Goal: Task Accomplishment & Management: Manage account settings

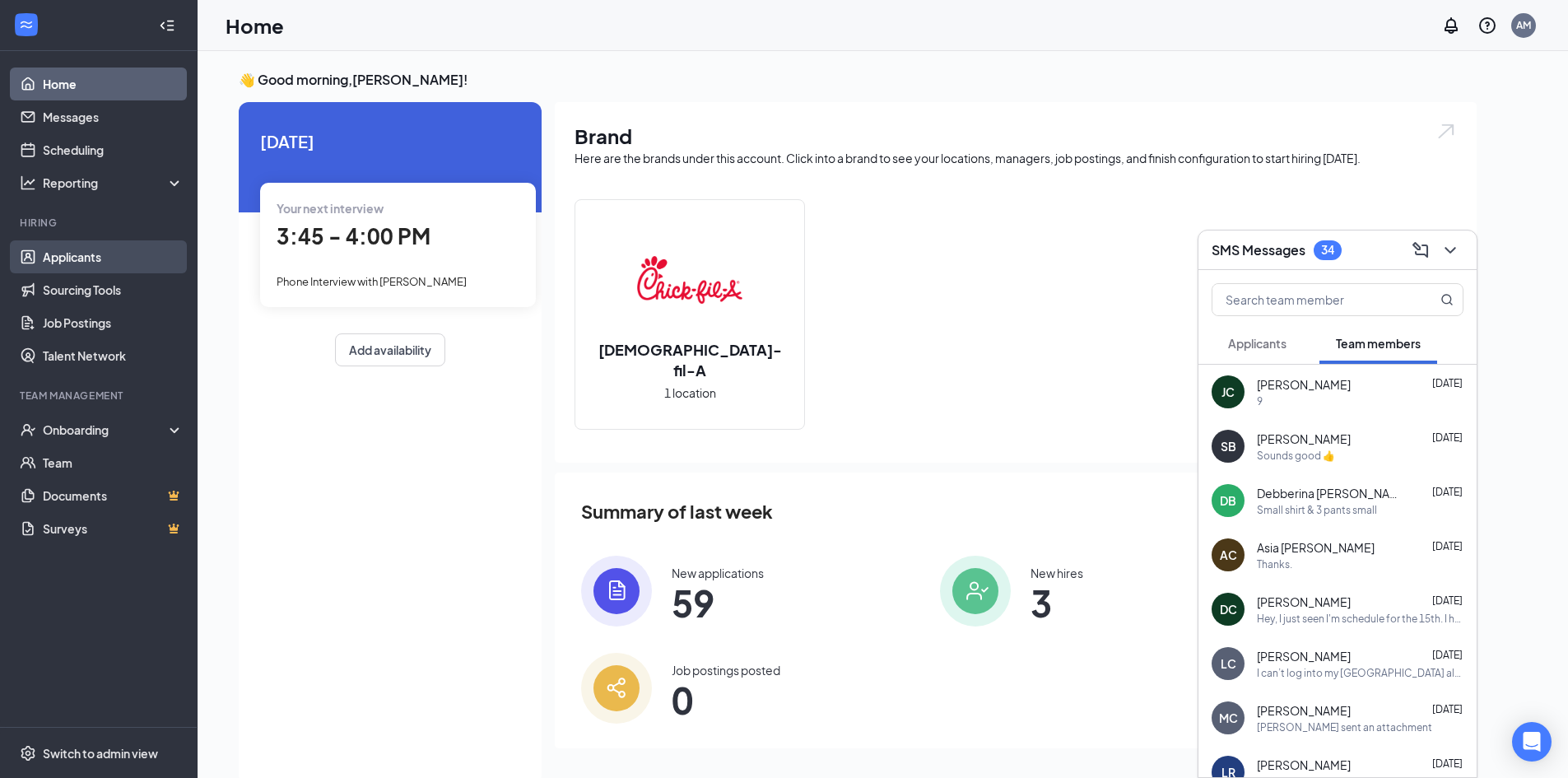
click at [126, 257] on link "Applicants" at bounding box center [113, 257] width 141 height 33
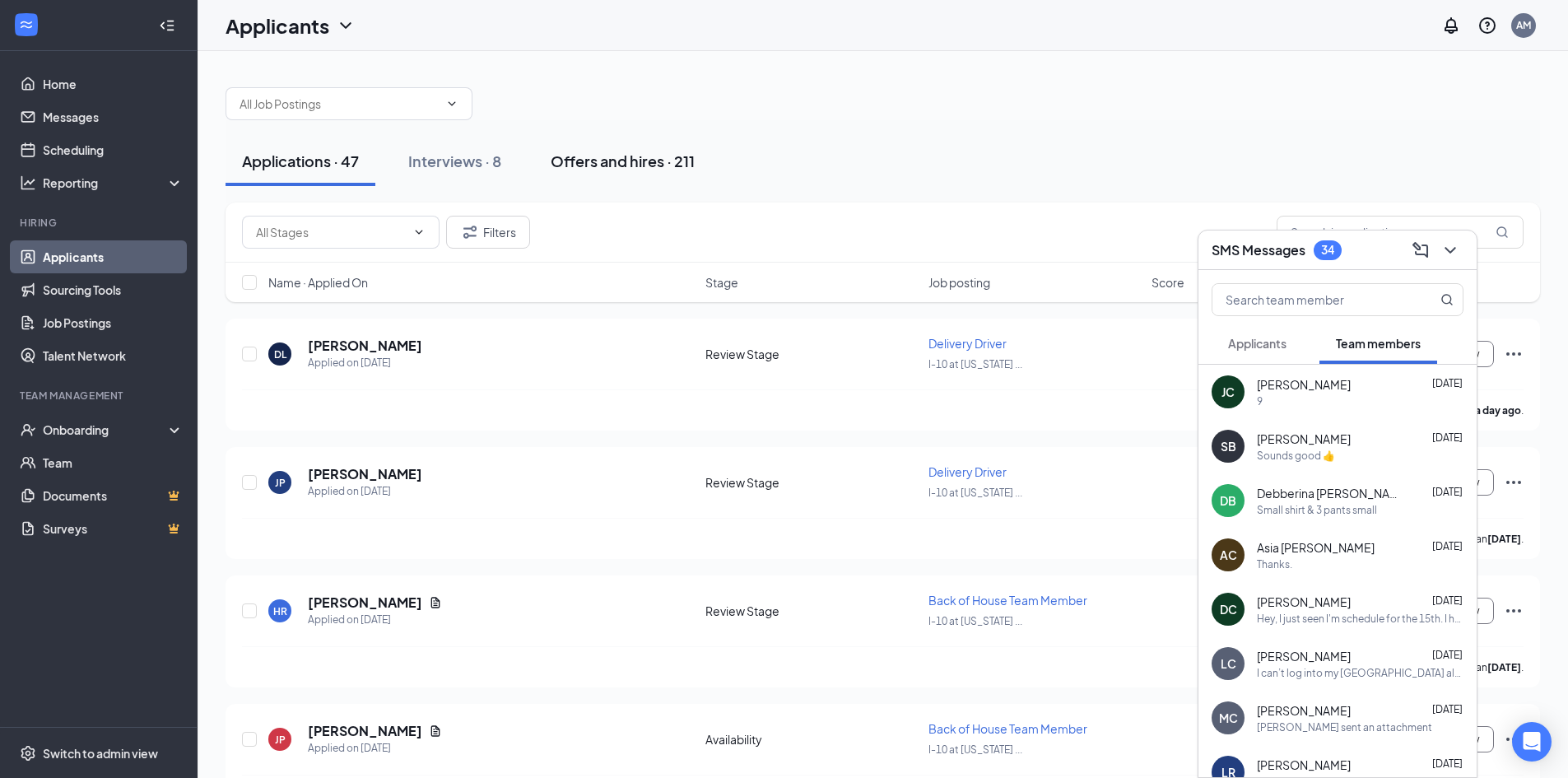
click at [648, 167] on div "Offers and hires · 211" at bounding box center [623, 160] width 144 height 20
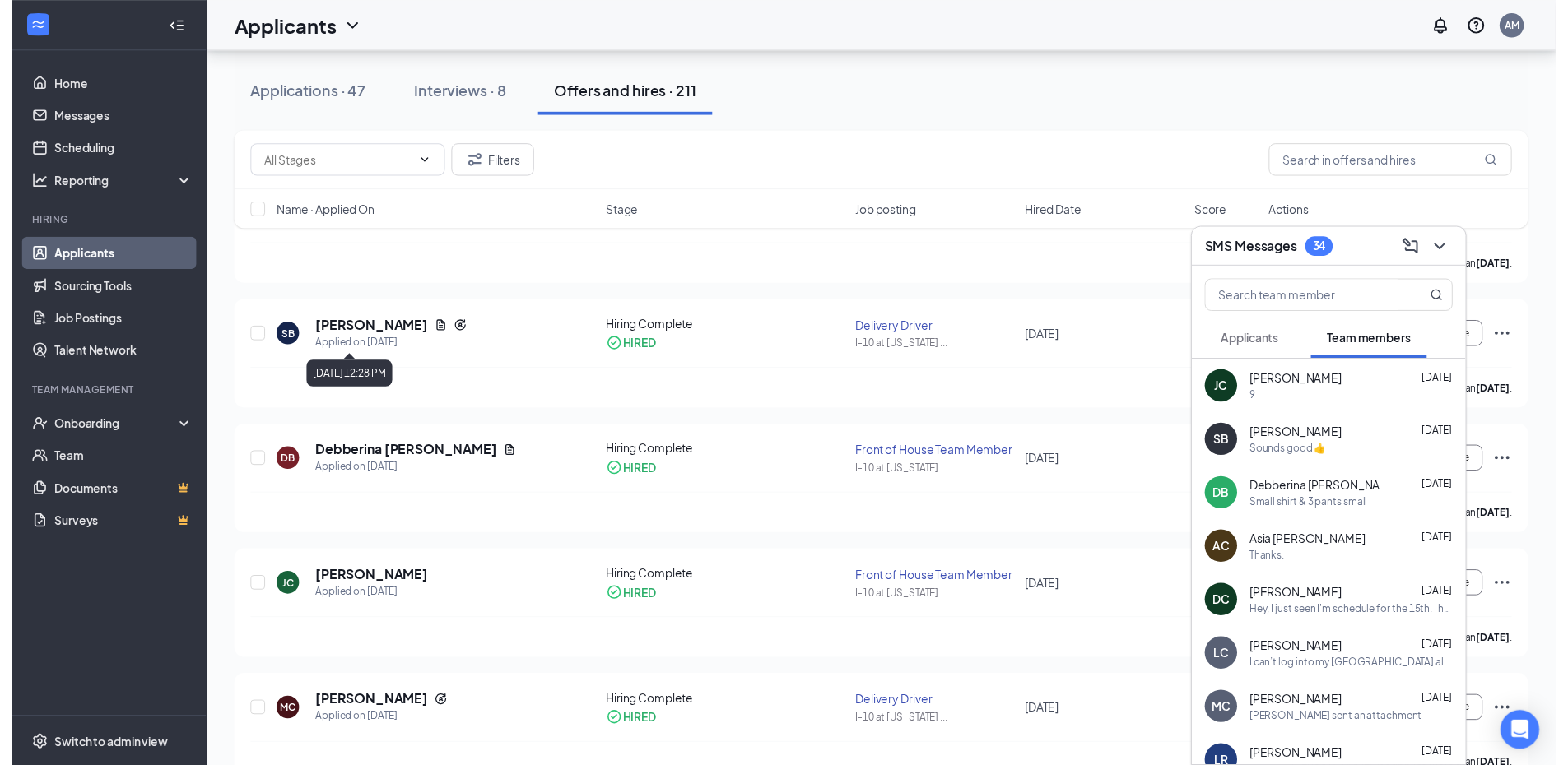
scroll to position [165, 0]
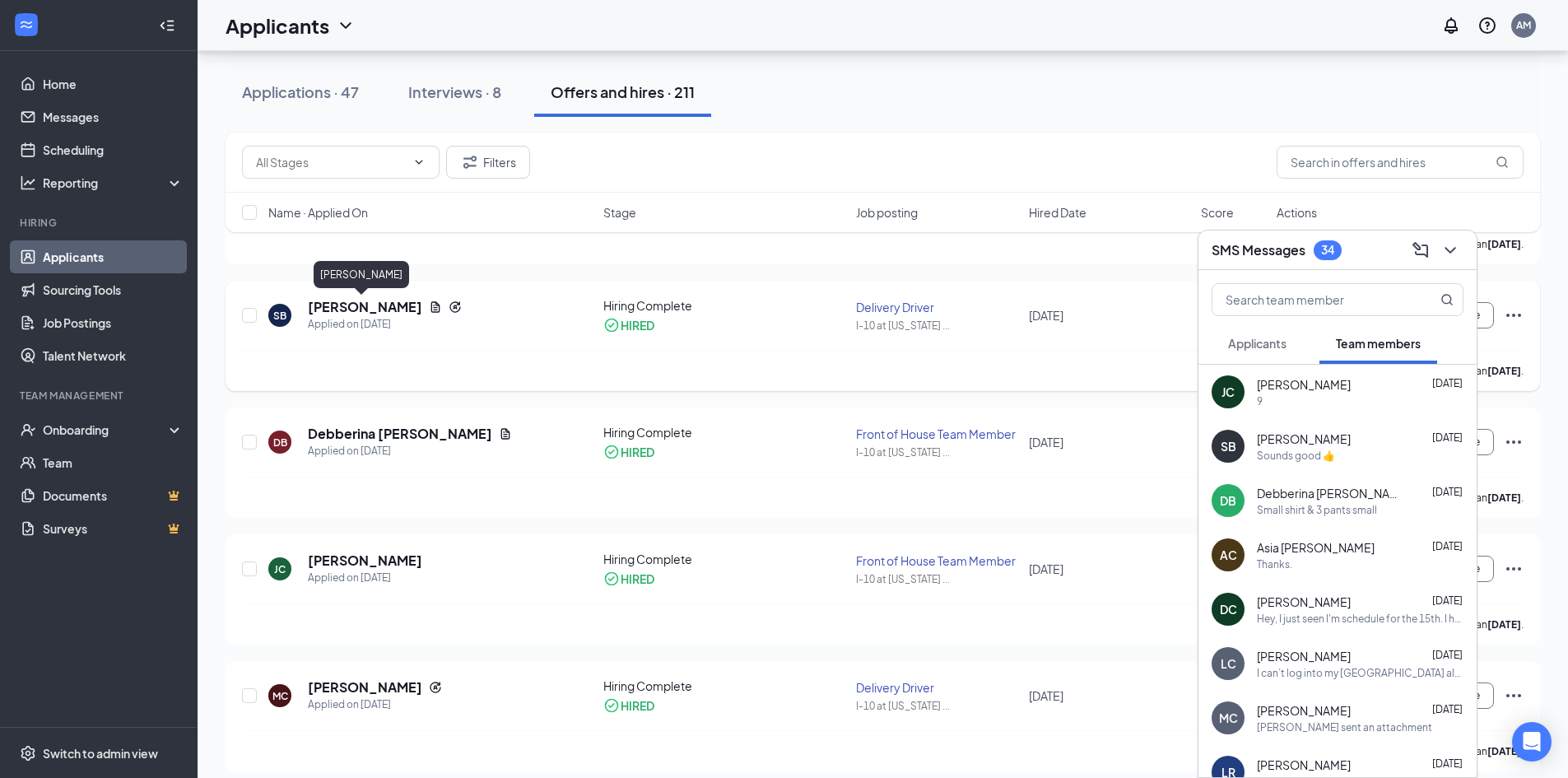
click at [376, 310] on h5 "Sydney Bauer" at bounding box center [364, 307] width 114 height 18
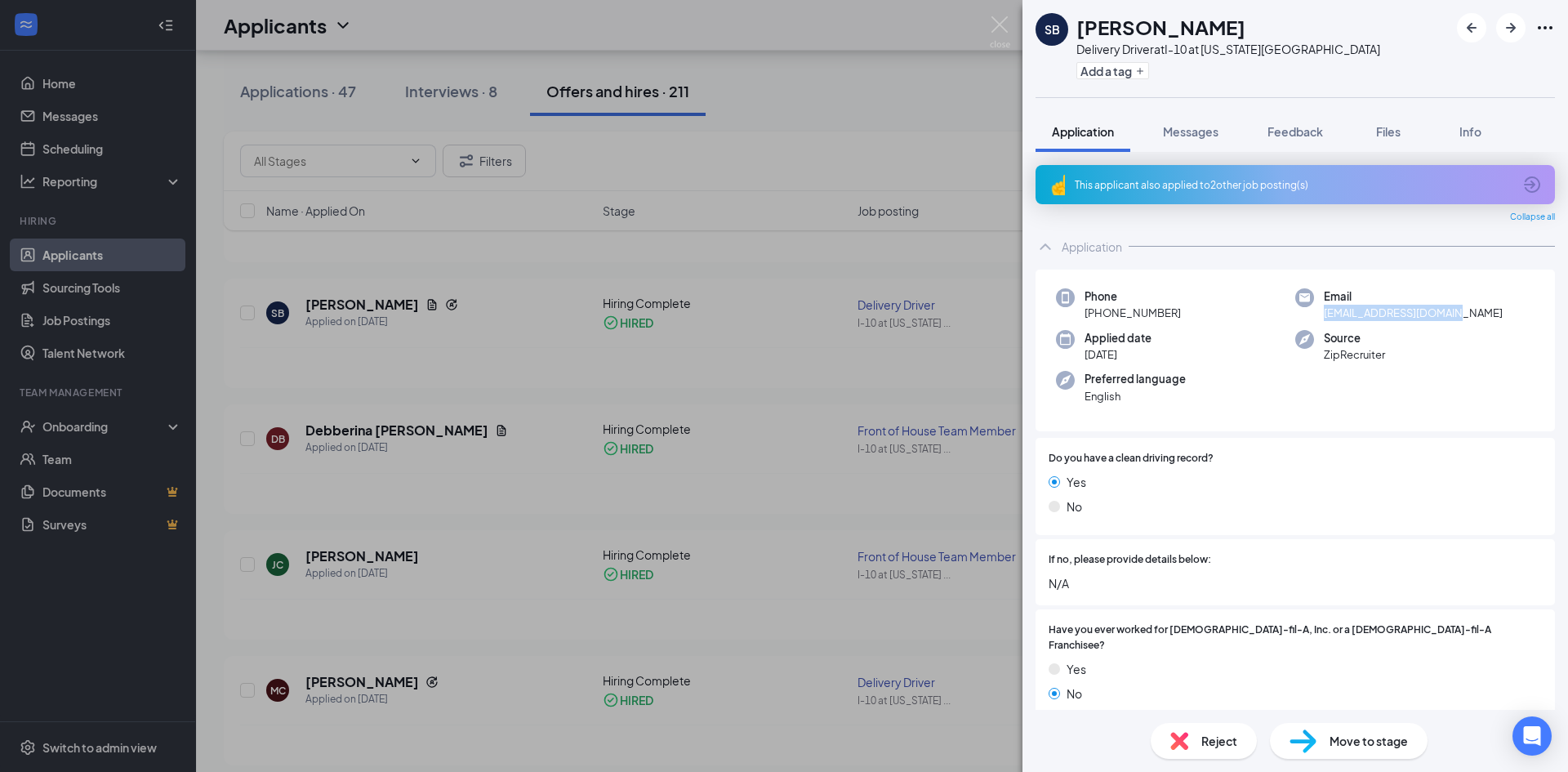
drag, startPoint x: 1455, startPoint y: 314, endPoint x: 1320, endPoint y: 317, distance: 135.0
click at [1324, 318] on span "sydneywbauer@gmail.com" at bounding box center [1413, 313] width 179 height 16
copy span "sydneywbauer@gmail.com"
click at [963, 123] on div "SB Sydney Bauer Delivery Driver at I-10 at Louisiana Avenue Add a tag Applicati…" at bounding box center [784, 386] width 1568 height 772
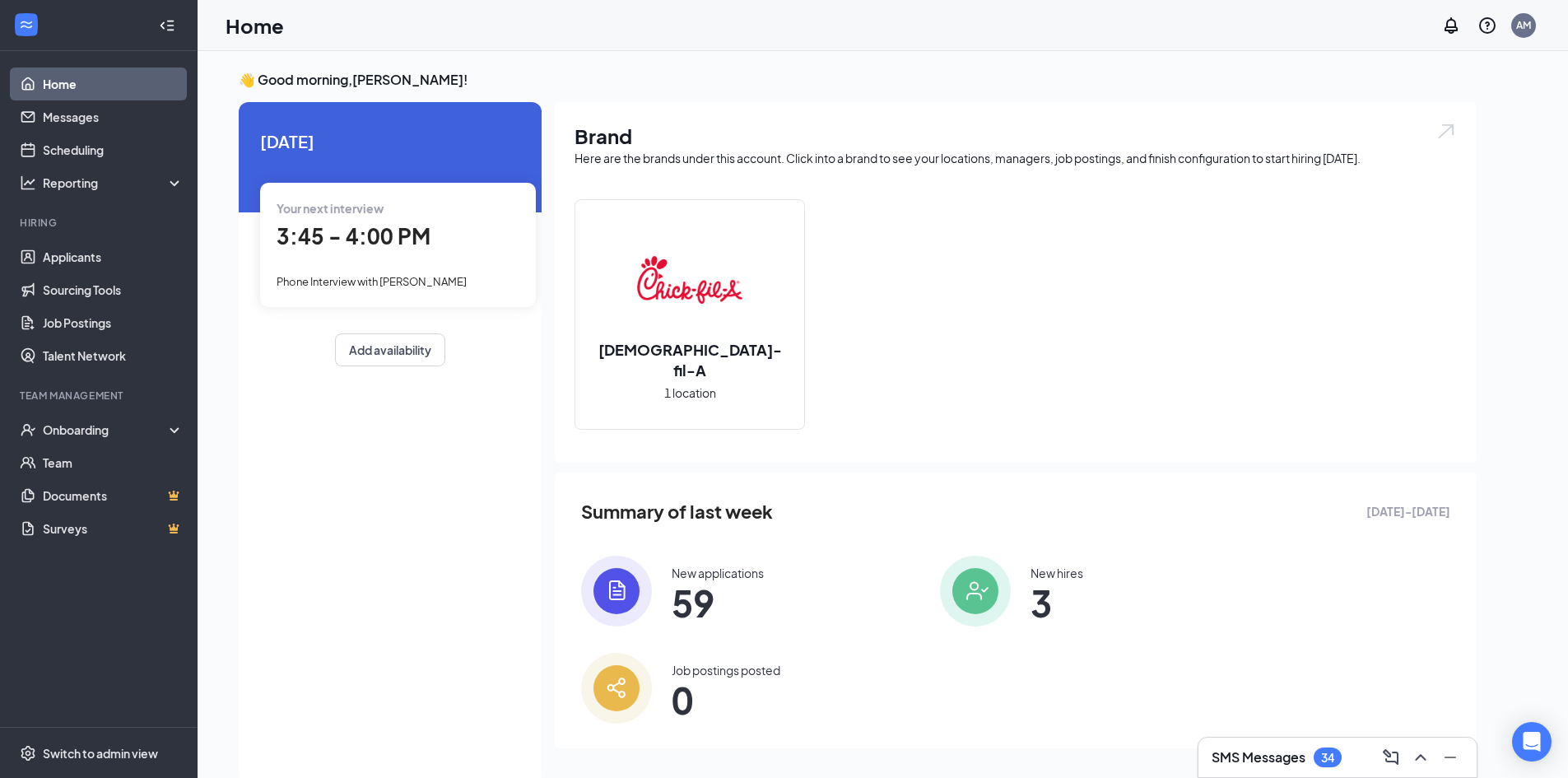
click at [717, 606] on span "59" at bounding box center [717, 603] width 92 height 30
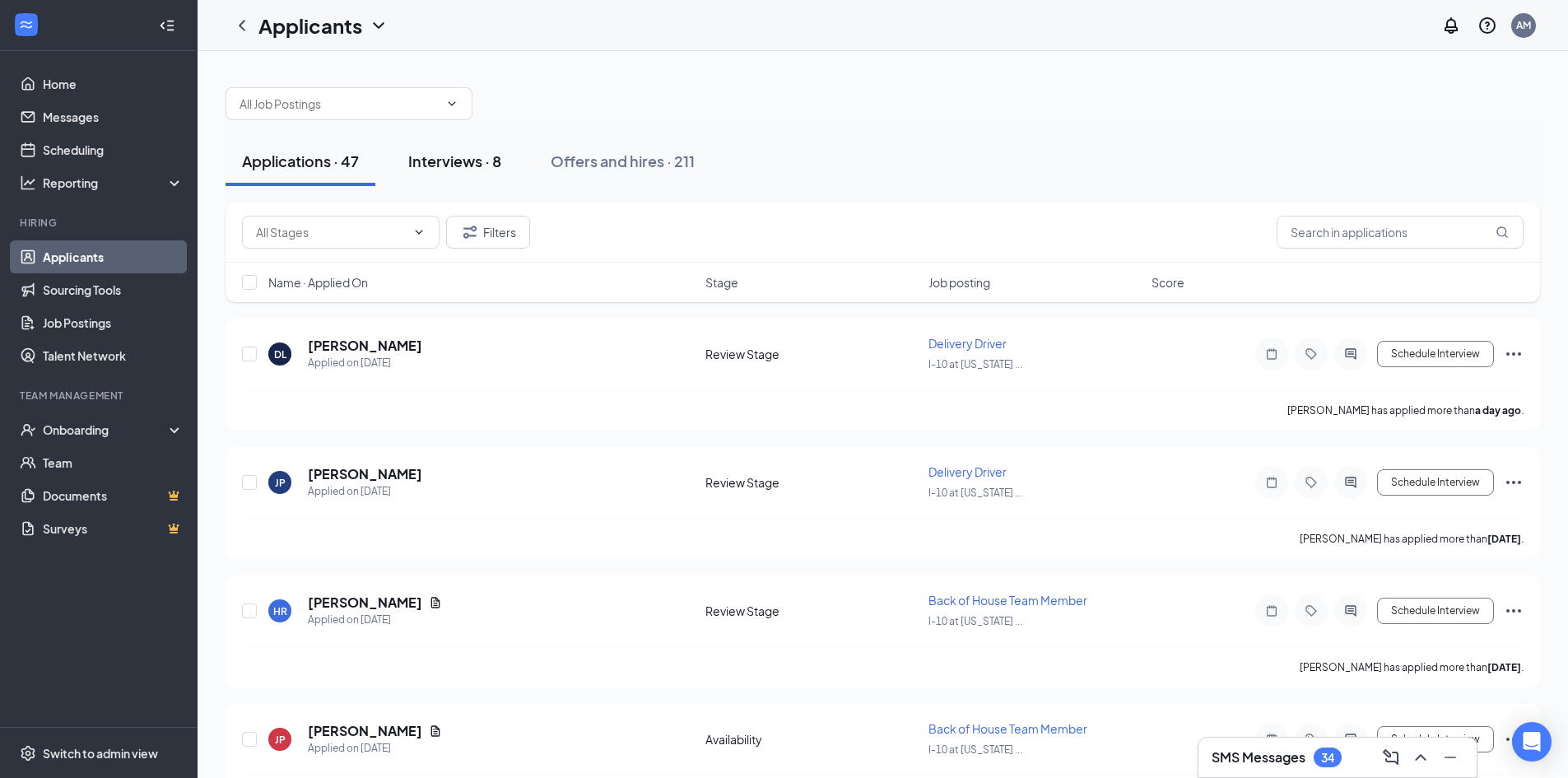
click at [475, 169] on div "Interviews · 8" at bounding box center [454, 160] width 93 height 20
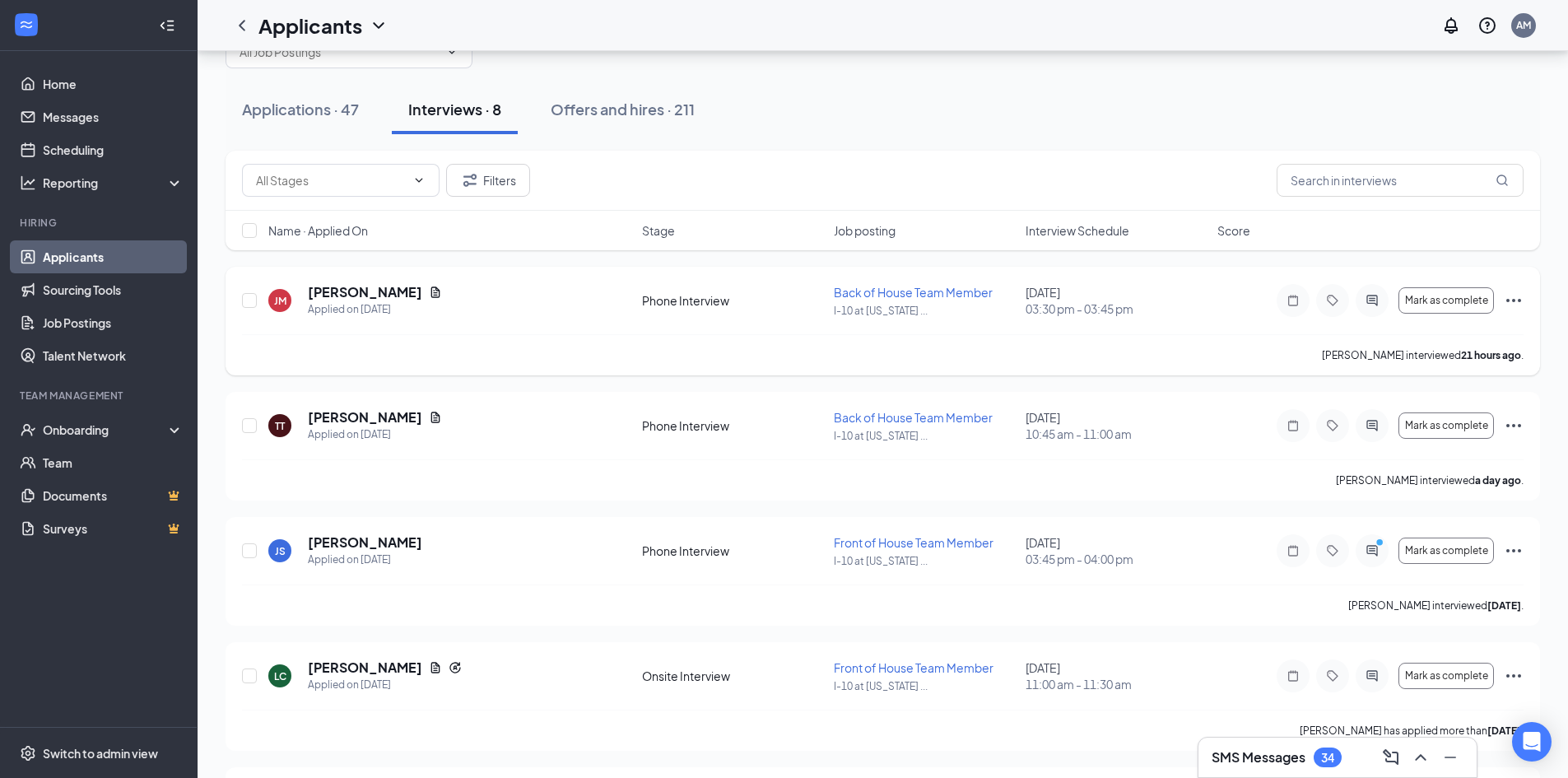
scroll to position [51, 0]
click at [311, 123] on button "Applications · 47" at bounding box center [301, 110] width 149 height 50
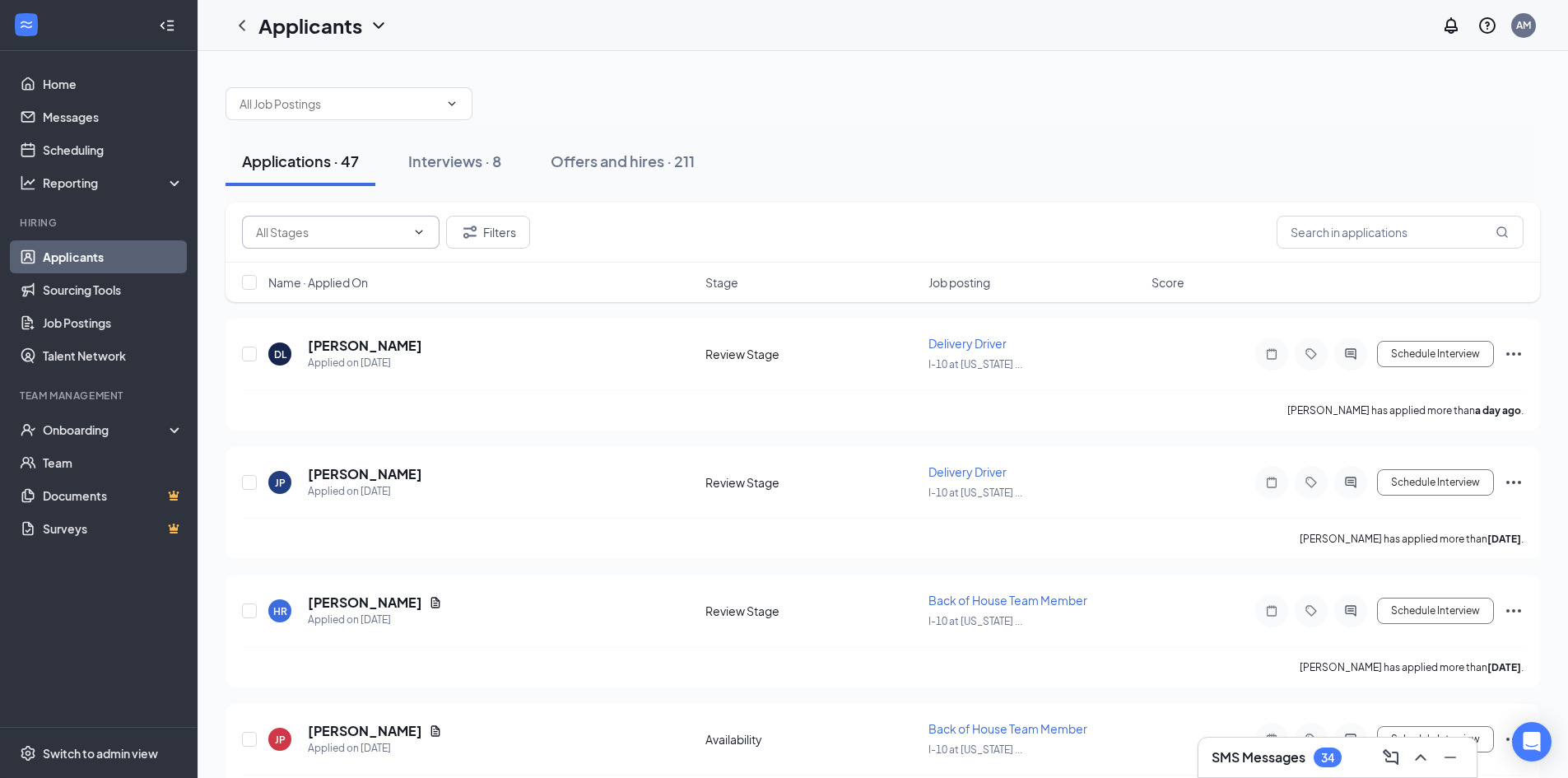
click at [350, 243] on span at bounding box center [341, 232] width 197 height 33
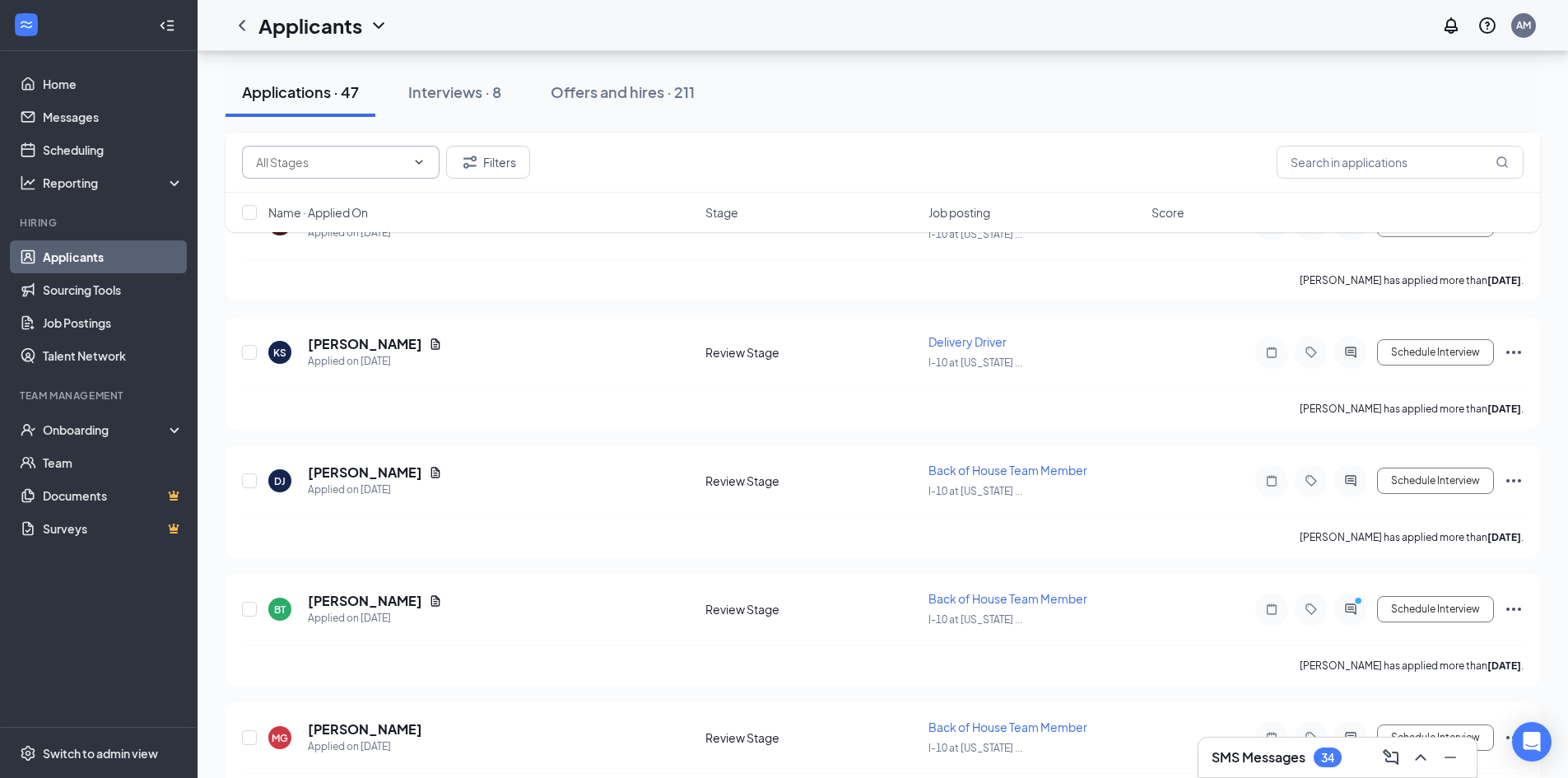
scroll to position [2123, 0]
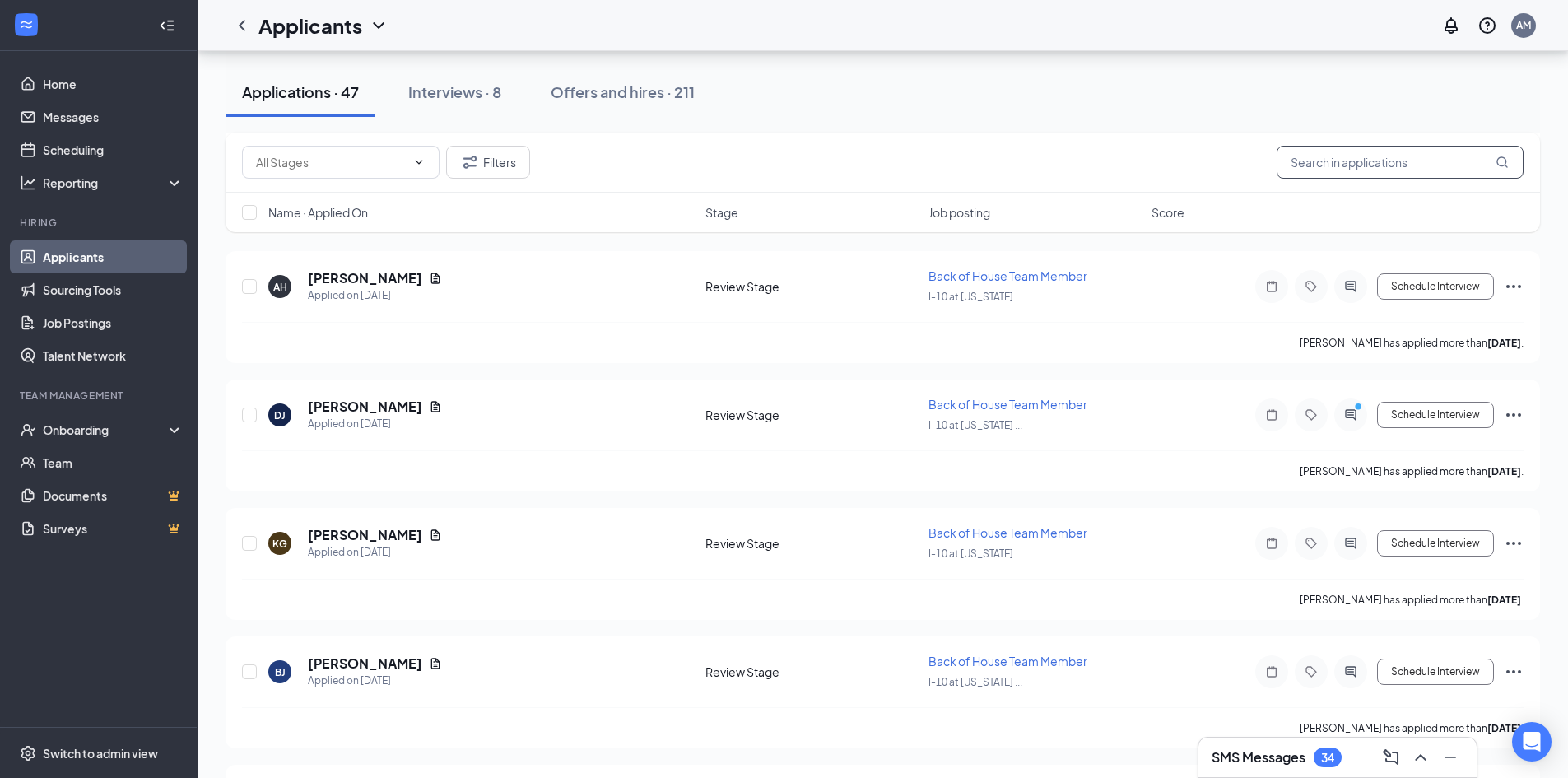
click at [1461, 160] on input "text" at bounding box center [1400, 162] width 247 height 33
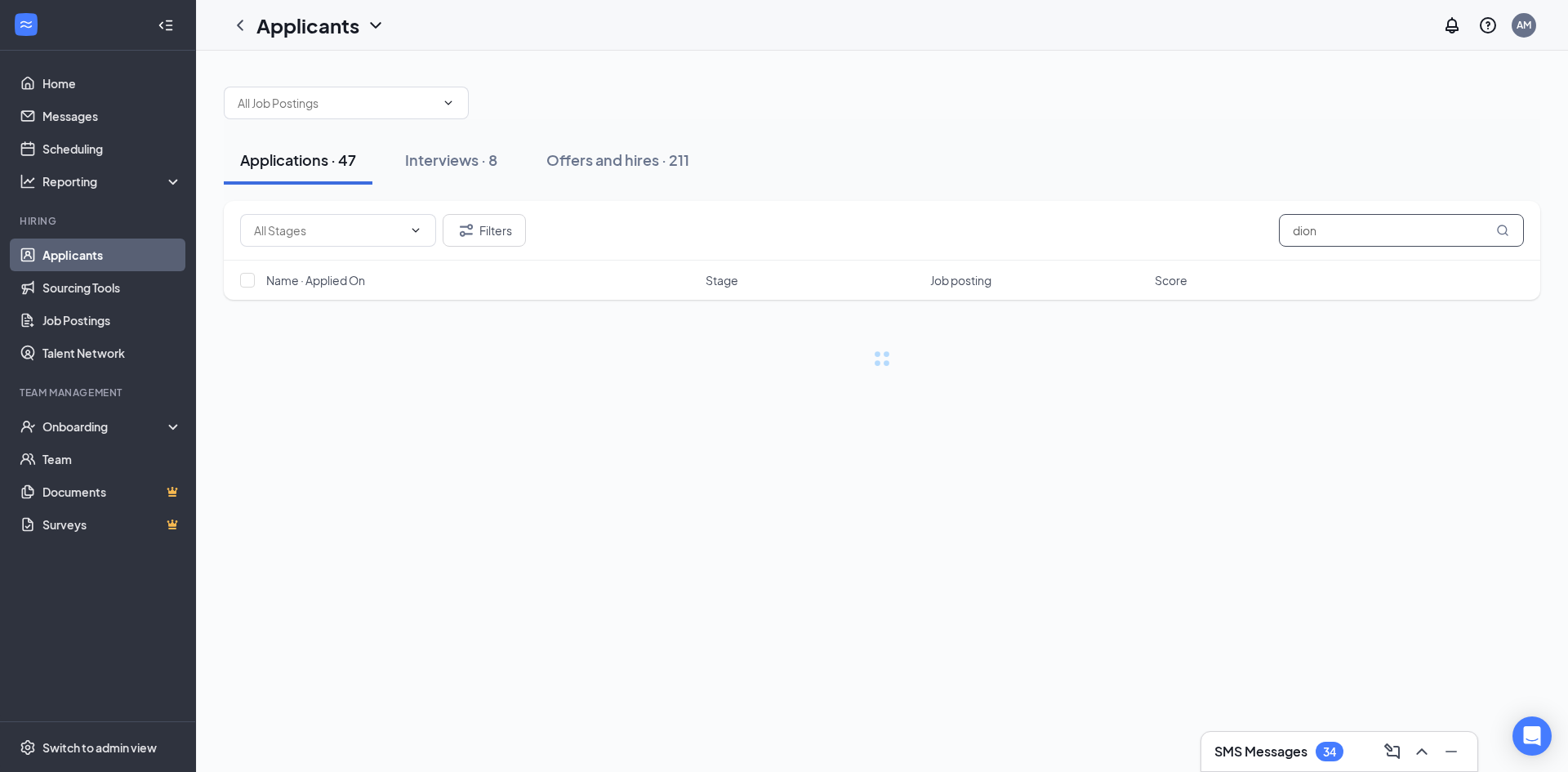
click at [1334, 230] on input "dion" at bounding box center [1402, 230] width 245 height 32
type input "deion"
click at [671, 154] on div "Offers and hires · 0 / 211" at bounding box center [675, 159] width 165 height 20
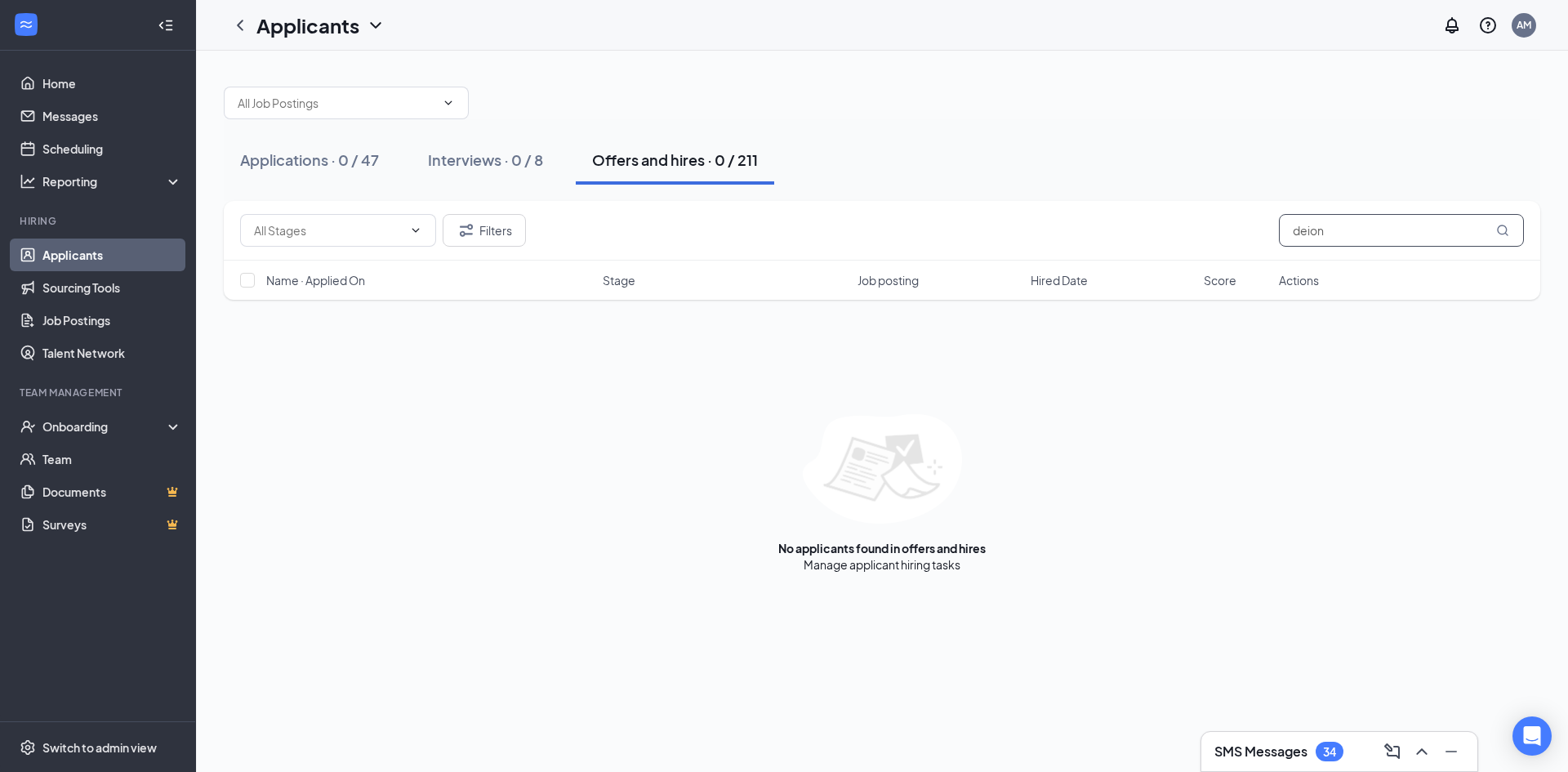
click at [1344, 241] on input "deion" at bounding box center [1402, 230] width 245 height 32
click at [1344, 241] on input "dion" at bounding box center [1402, 230] width 245 height 32
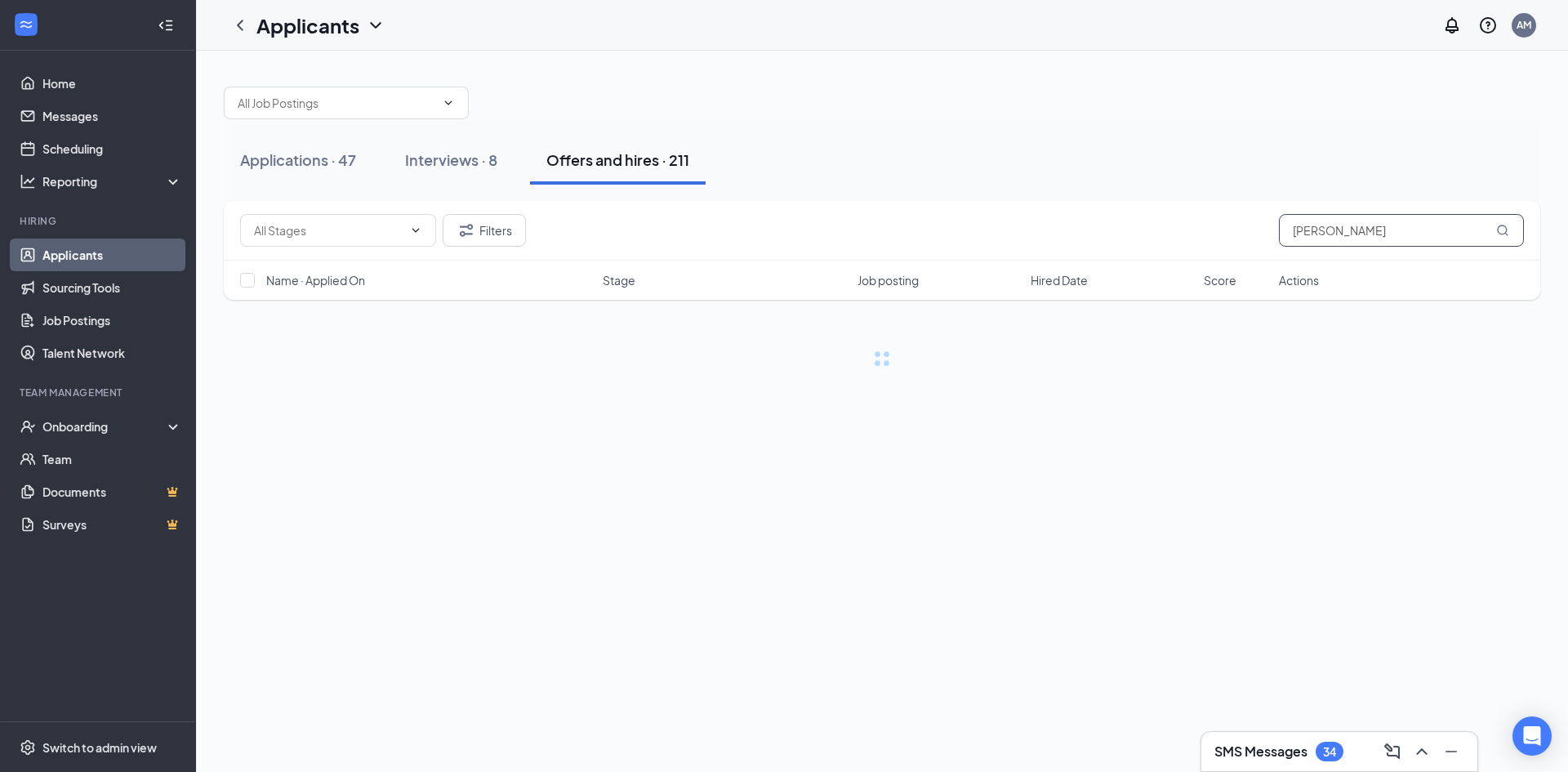
type input "[PERSON_NAME]"
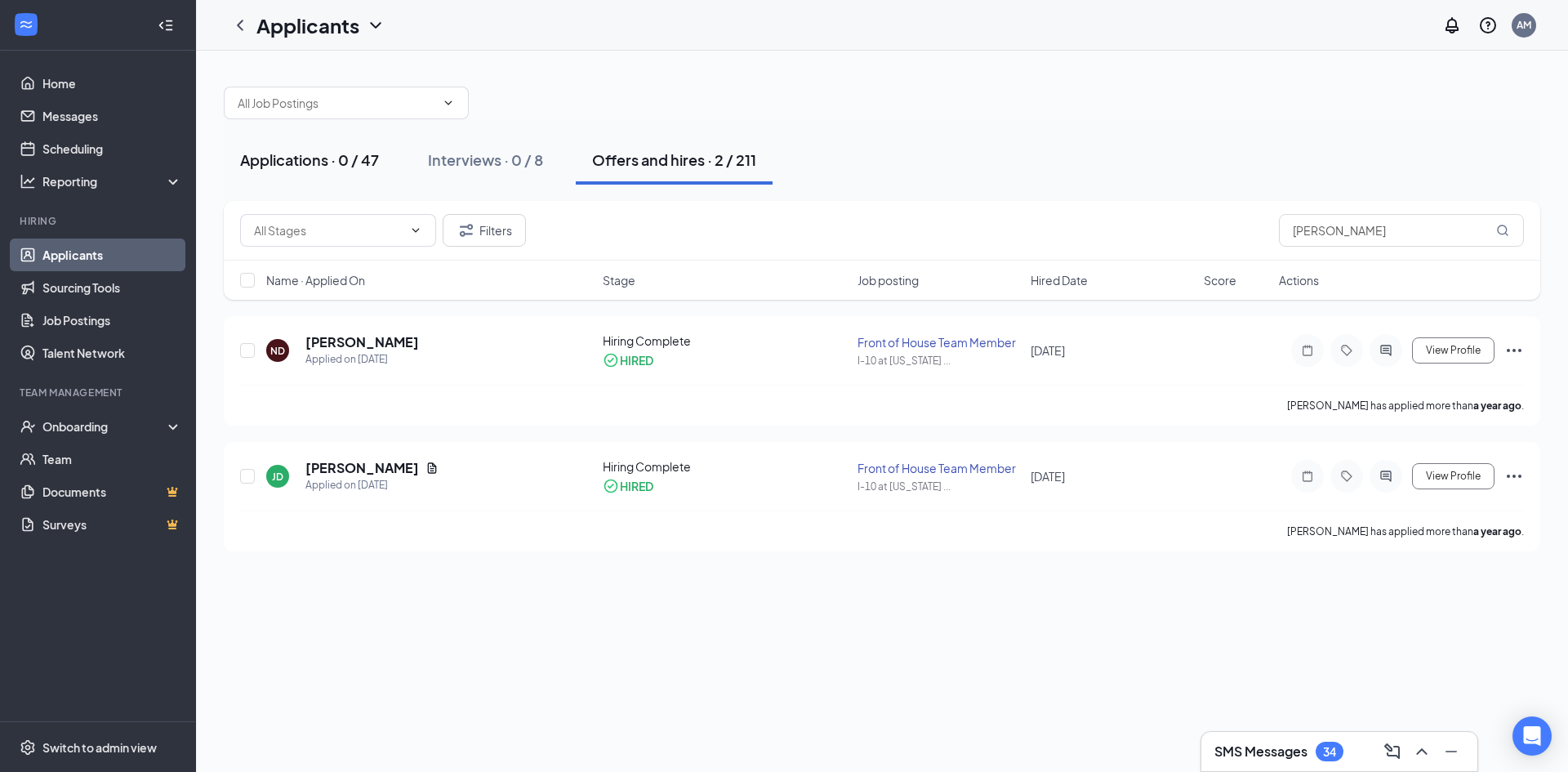
click at [323, 172] on button "Applications · 0 / 47" at bounding box center [310, 161] width 171 height 49
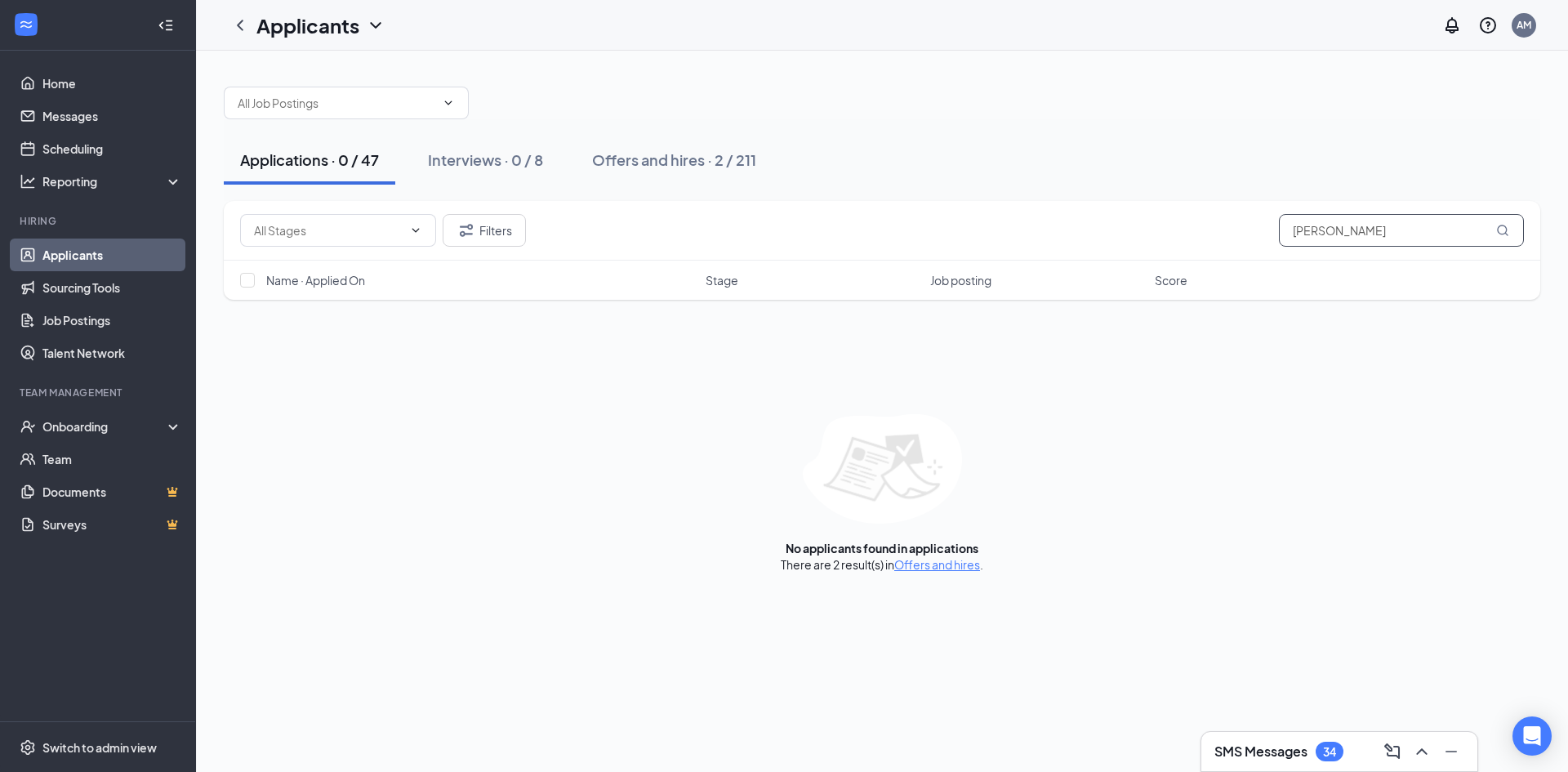
click at [1350, 239] on input "[PERSON_NAME]" at bounding box center [1402, 230] width 245 height 32
type input "[PERSON_NAME]"
click at [491, 146] on button "Interviews · 0 / 8" at bounding box center [486, 161] width 148 height 49
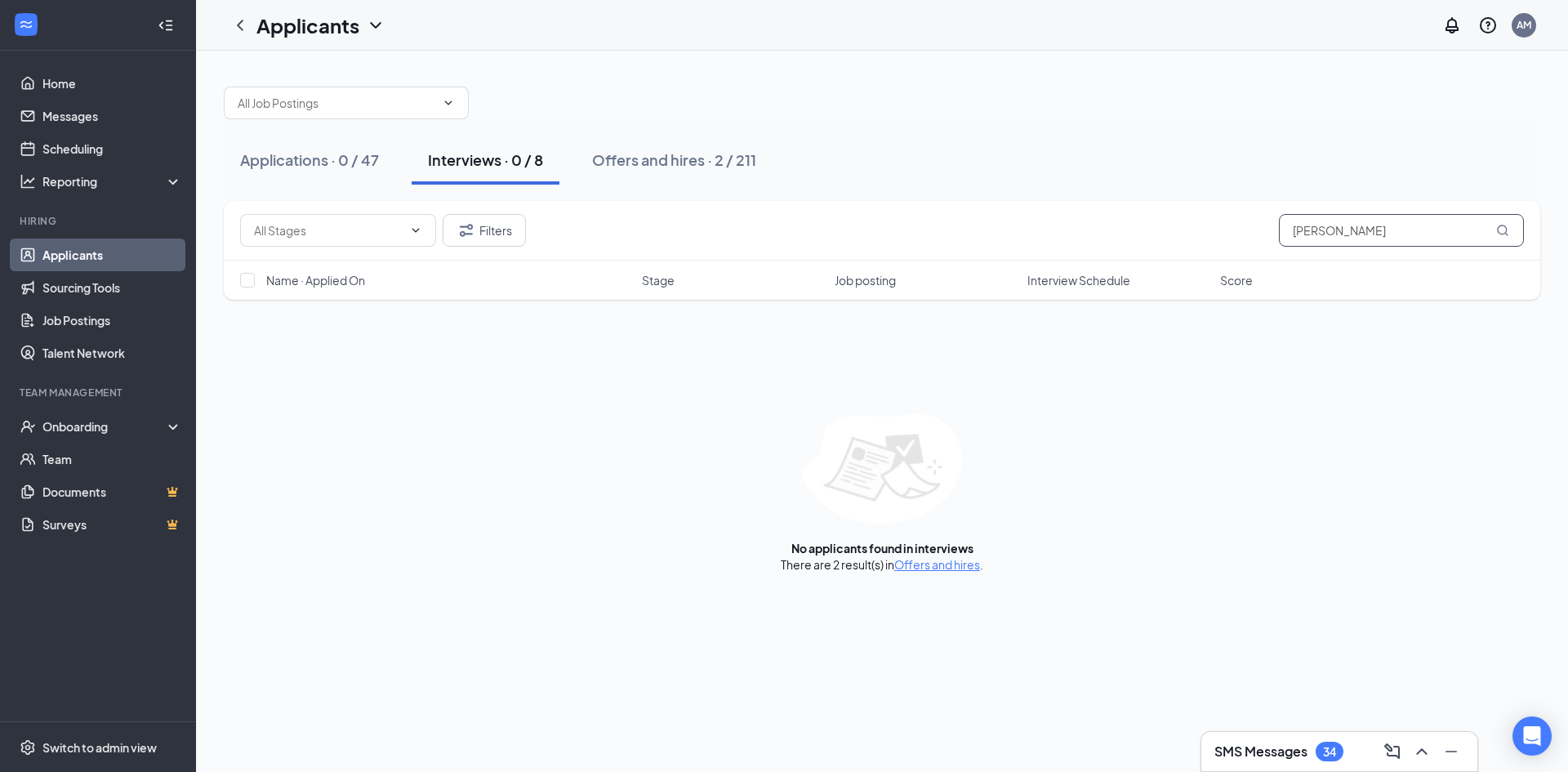
click at [1329, 239] on input "[PERSON_NAME]" at bounding box center [1402, 230] width 245 height 32
type input "[PERSON_NAME]"
click at [59, 430] on div "Onboarding" at bounding box center [105, 426] width 125 height 16
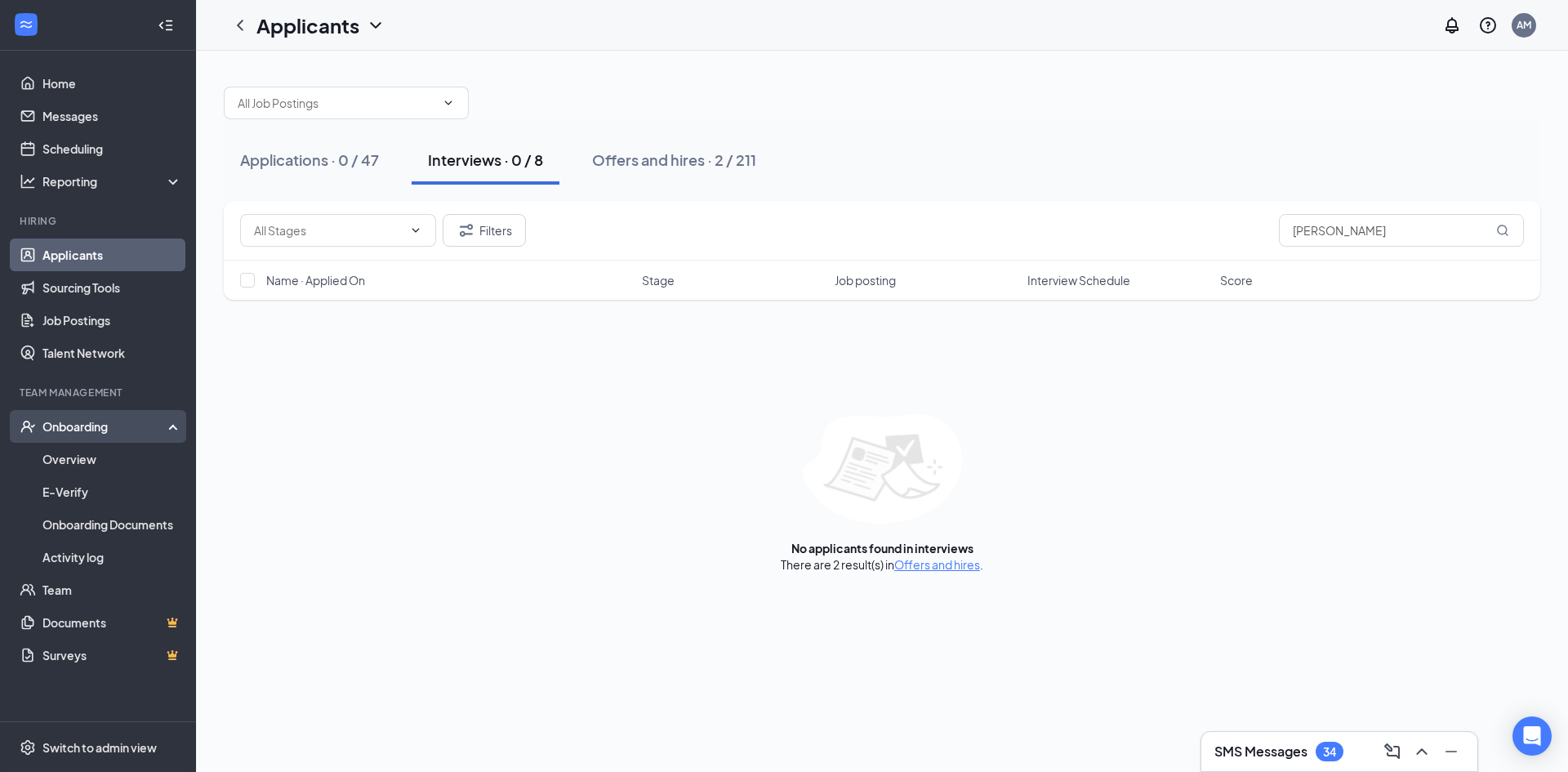
click at [73, 428] on div "Onboarding" at bounding box center [105, 426] width 125 height 16
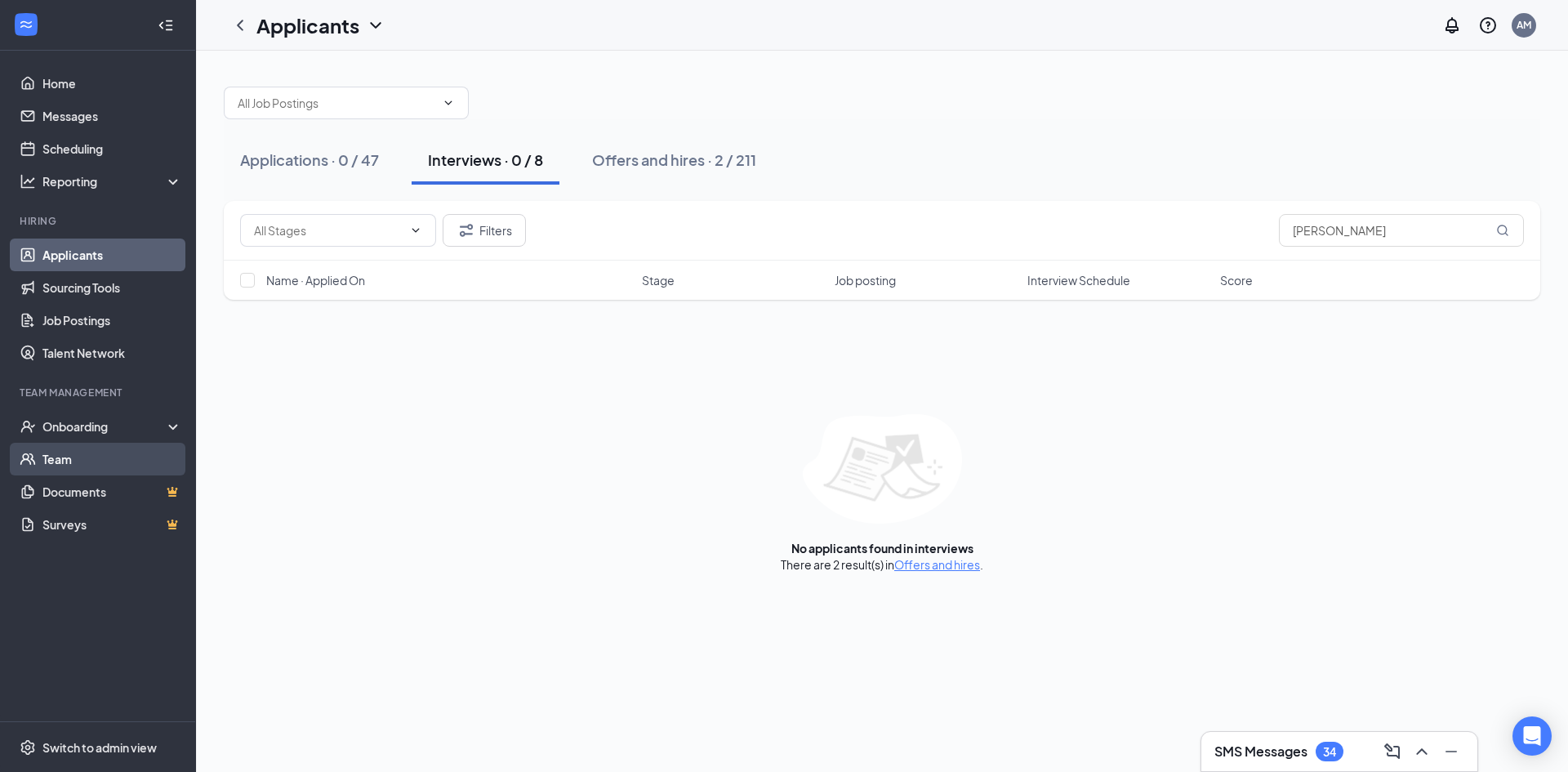
click at [79, 462] on link "Team" at bounding box center [112, 459] width 140 height 32
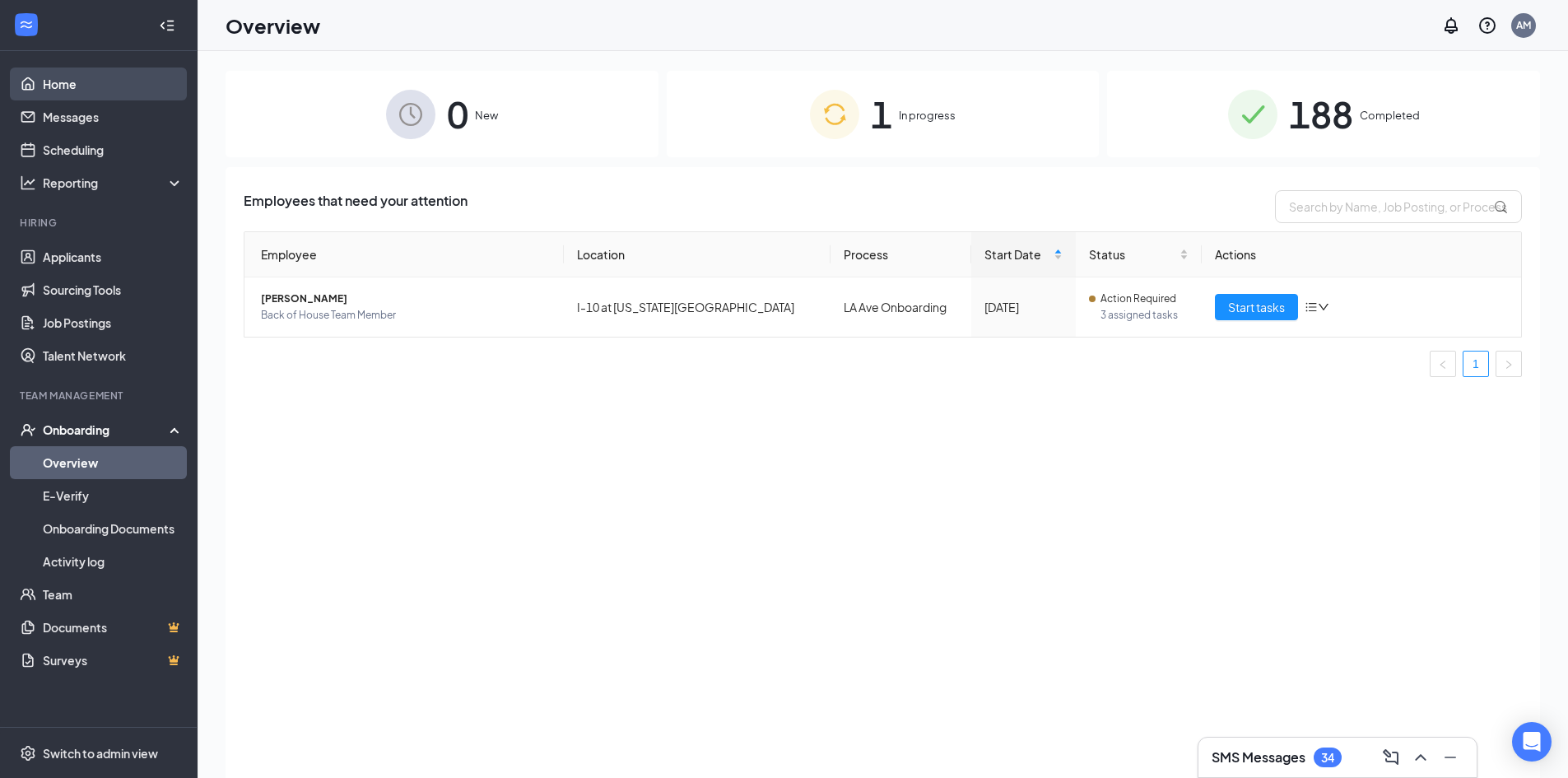
click at [76, 80] on link "Home" at bounding box center [113, 83] width 141 height 33
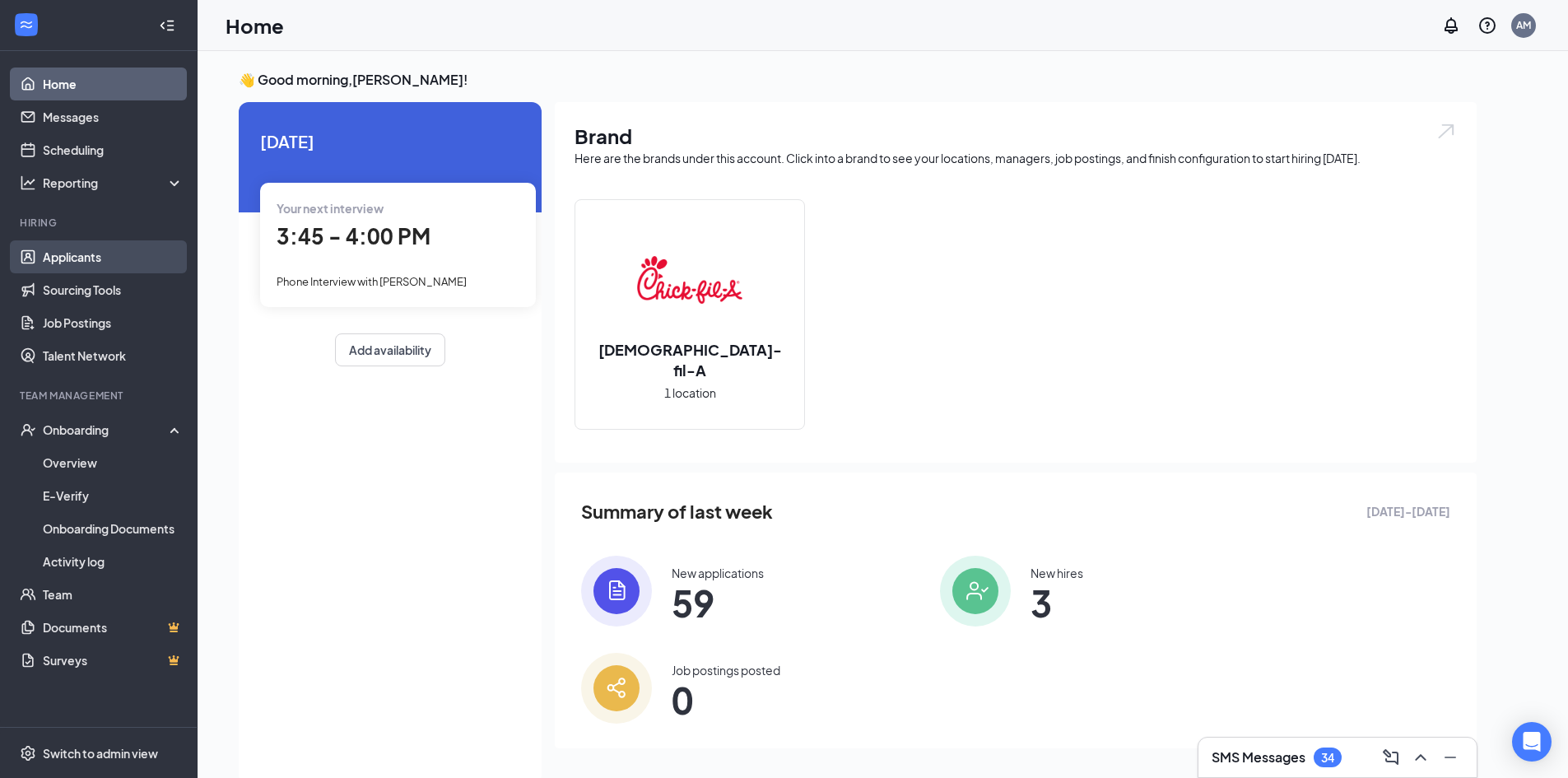
click at [92, 245] on link "Applicants" at bounding box center [113, 257] width 141 height 33
